Goal: Download file/media

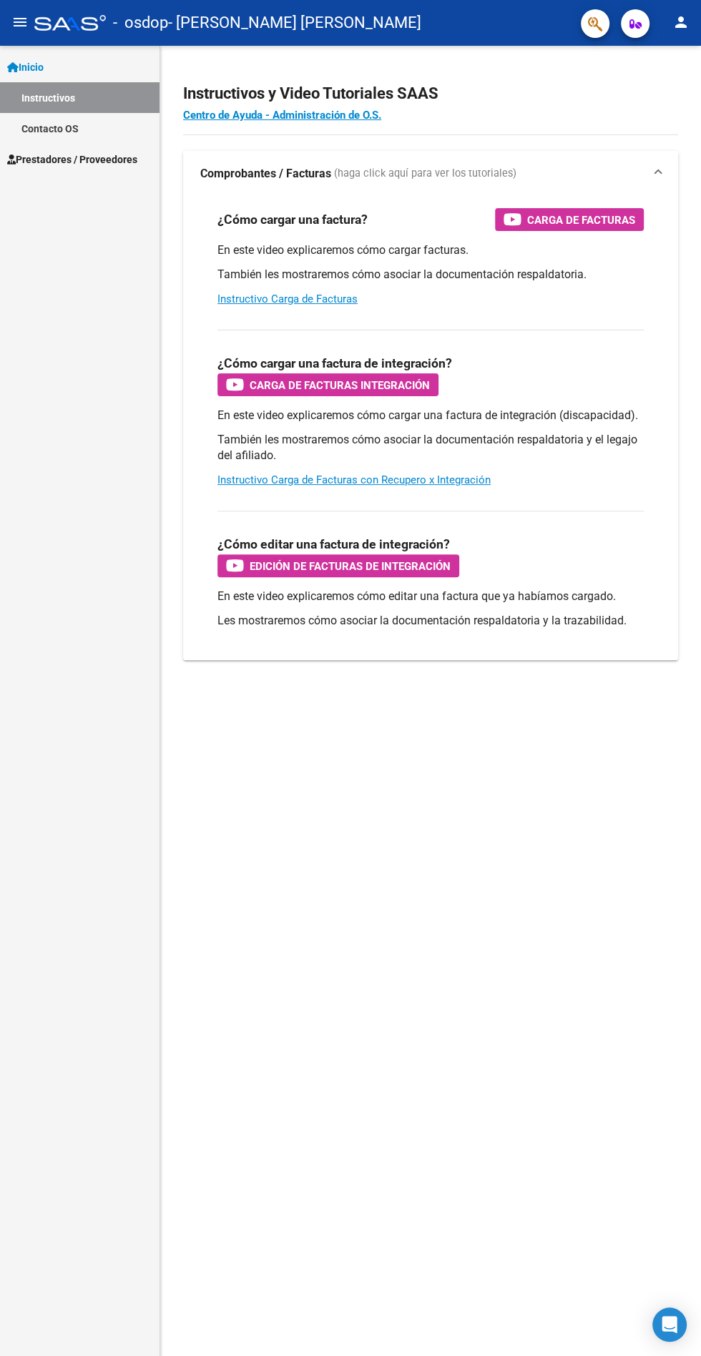
click at [99, 153] on span "Prestadores / Proveedores" at bounding box center [72, 160] width 130 height 16
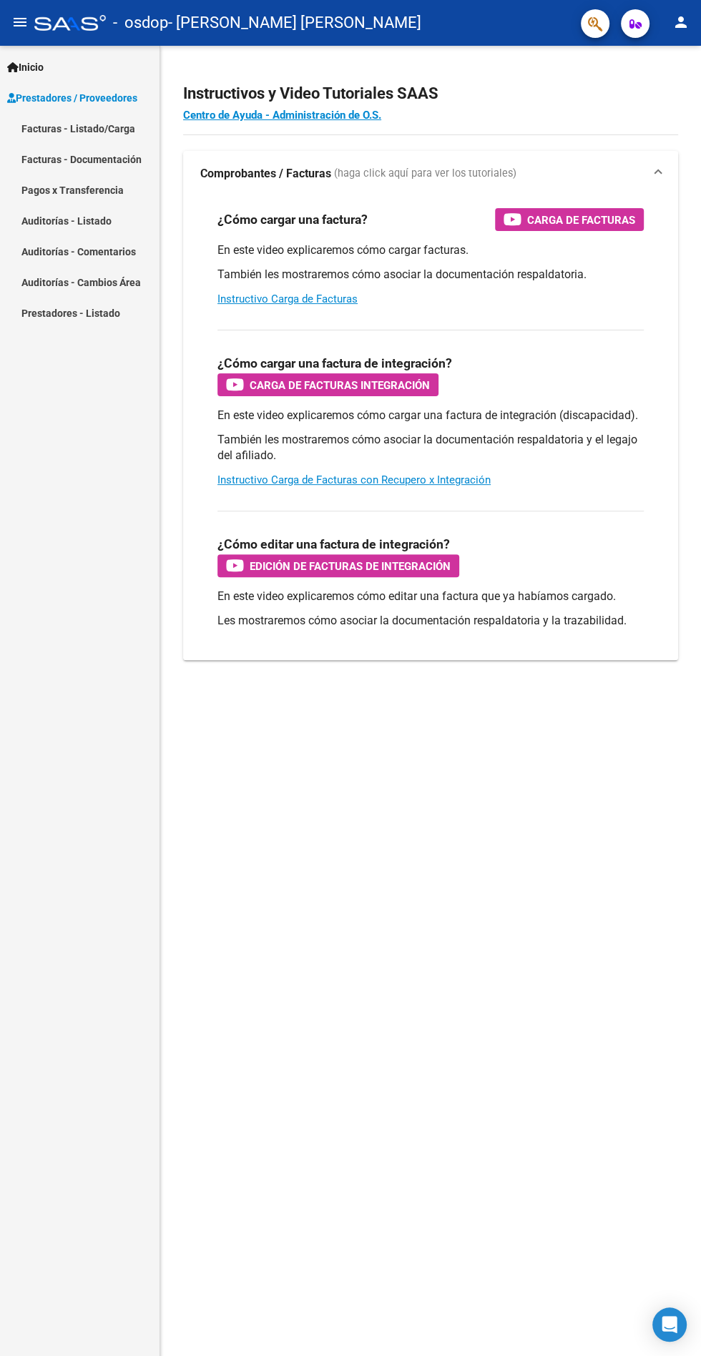
click at [115, 159] on link "Facturas - Documentación" at bounding box center [79, 159] width 159 height 31
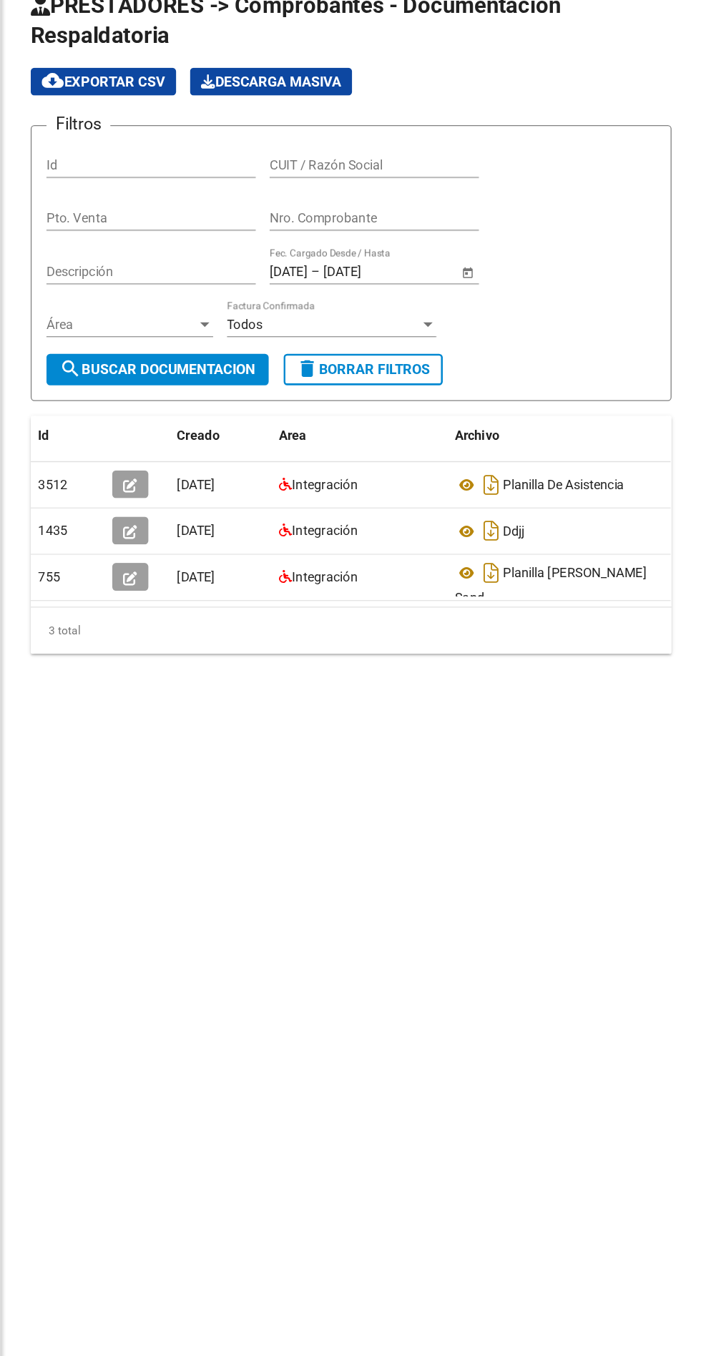
click at [538, 450] on icon "Descargar documento" at bounding box center [538, 449] width 19 height 23
click at [413, 448] on span "Integración" at bounding box center [410, 449] width 51 height 11
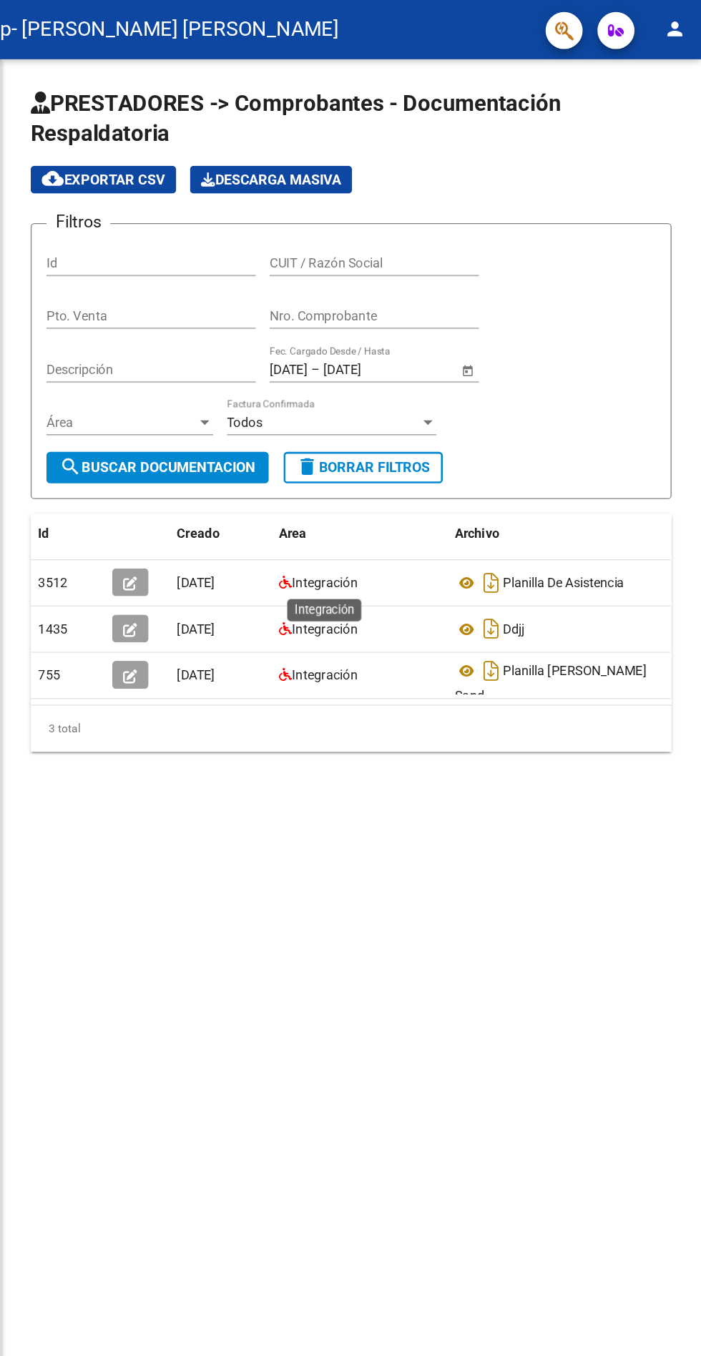
click at [508, 286] on span "Open calendar" at bounding box center [520, 286] width 34 height 34
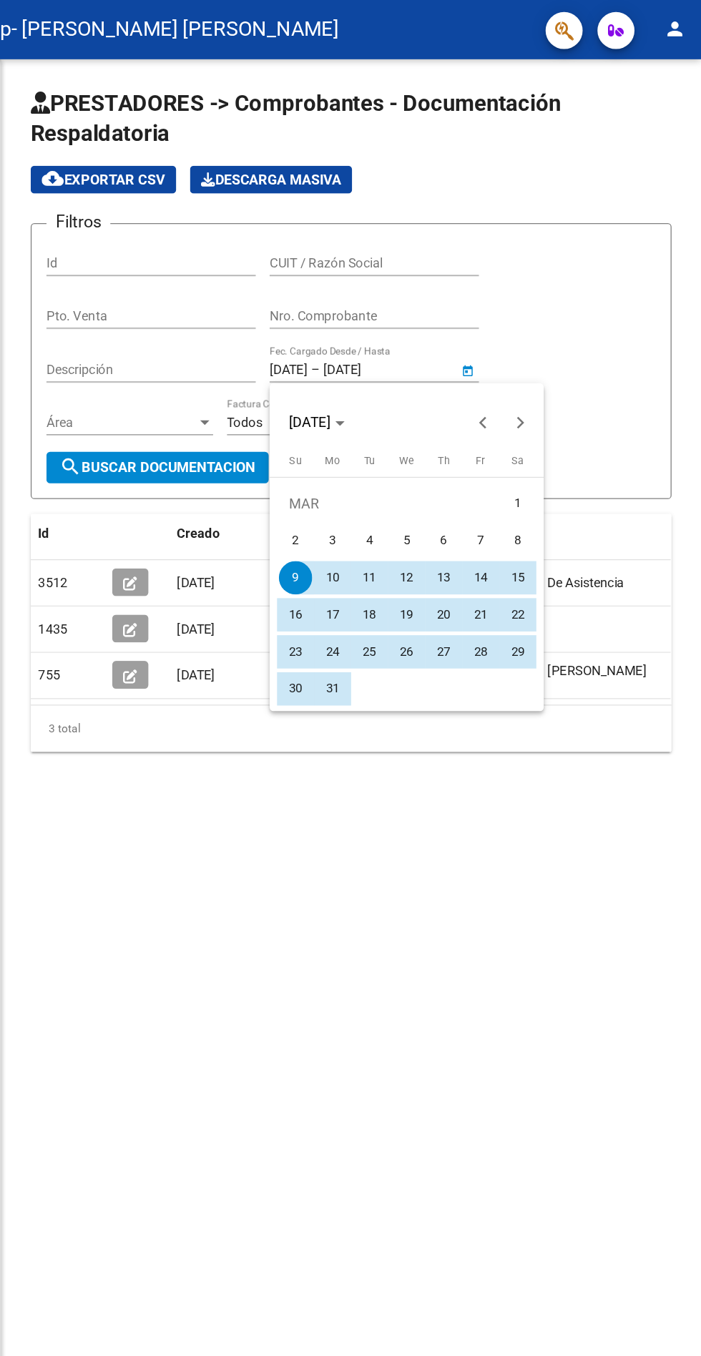
click at [559, 388] on span "1" at bounding box center [559, 389] width 26 height 26
type input "[DATE]"
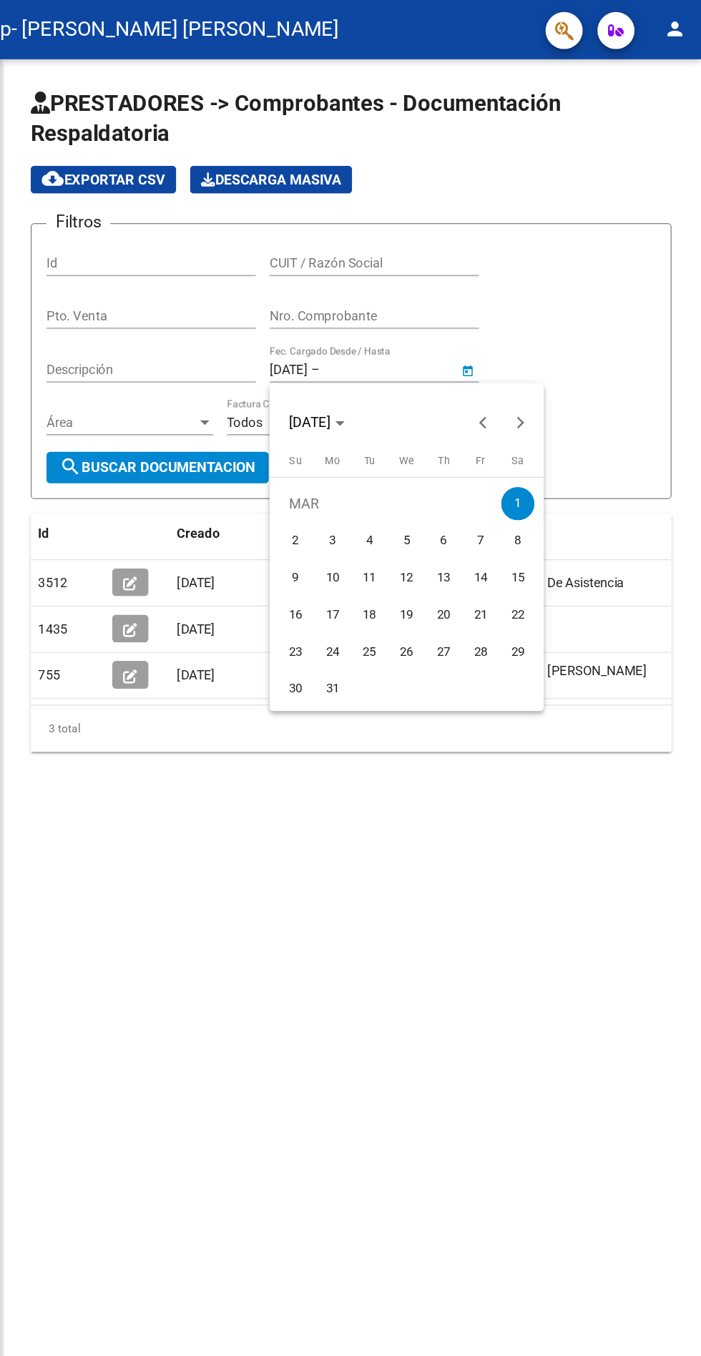
click at [393, 432] on button "9" at bounding box center [387, 446] width 29 height 29
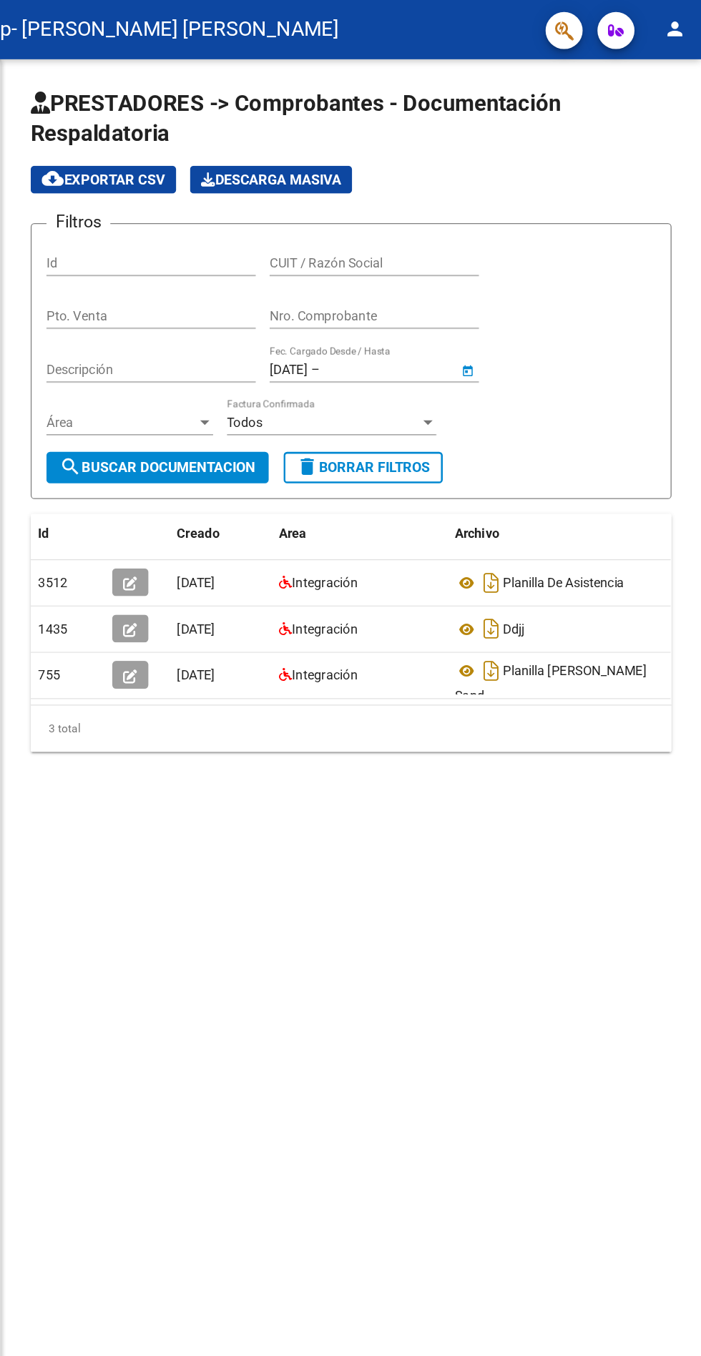
type input "[DATE]"
click at [360, 361] on button "search Buscar Documentacion" at bounding box center [281, 361] width 172 height 24
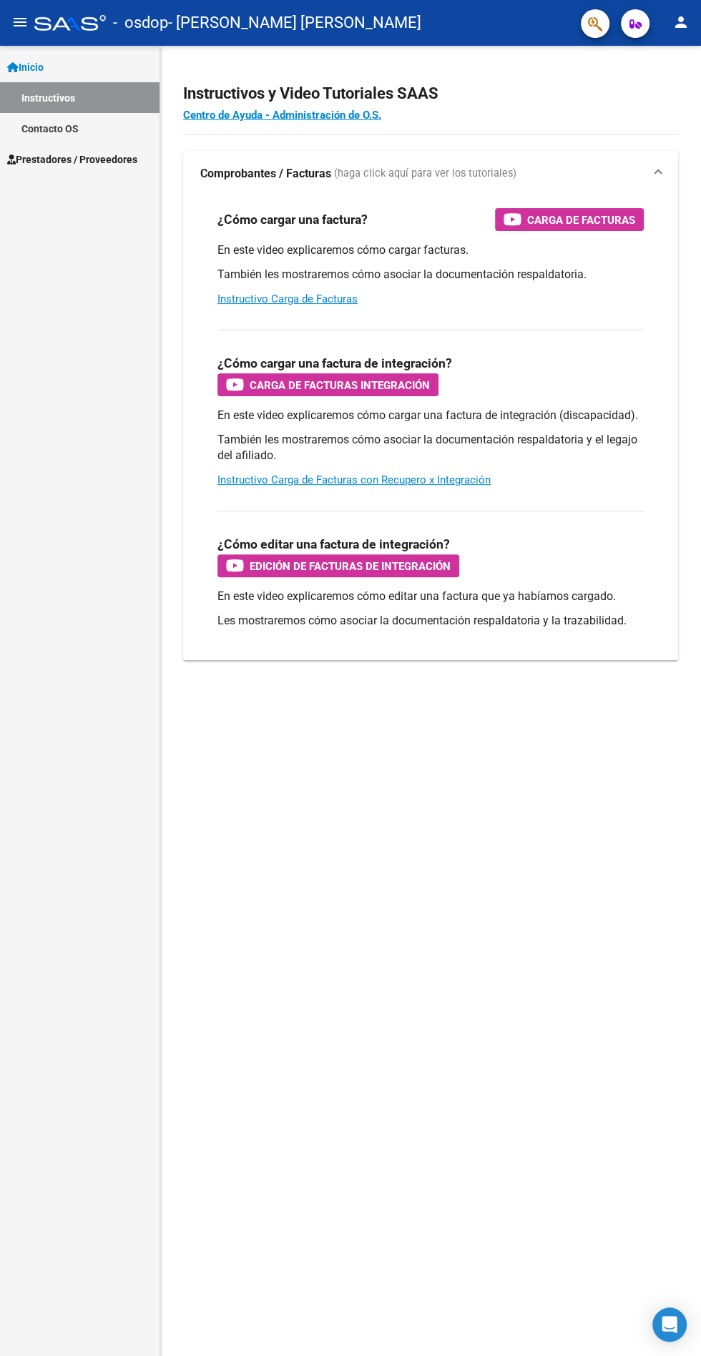
click at [682, 22] on mat-icon "person" at bounding box center [680, 22] width 17 height 17
click at [655, 93] on button "exit_to_app Salir" at bounding box center [651, 94] width 87 height 34
